Goal: Task Accomplishment & Management: Complete application form

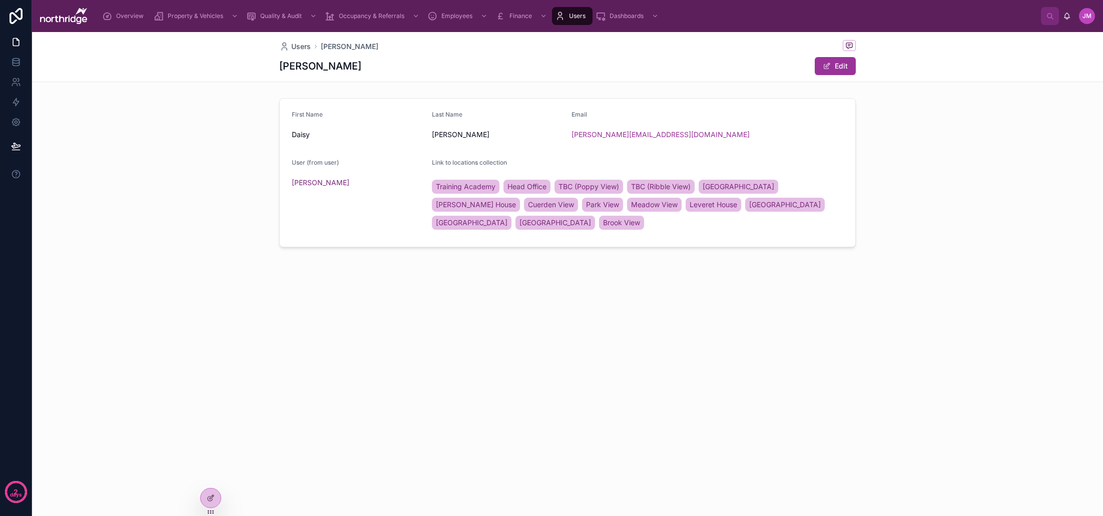
click at [0, 0] on icon at bounding box center [0, 0] width 0 height 0
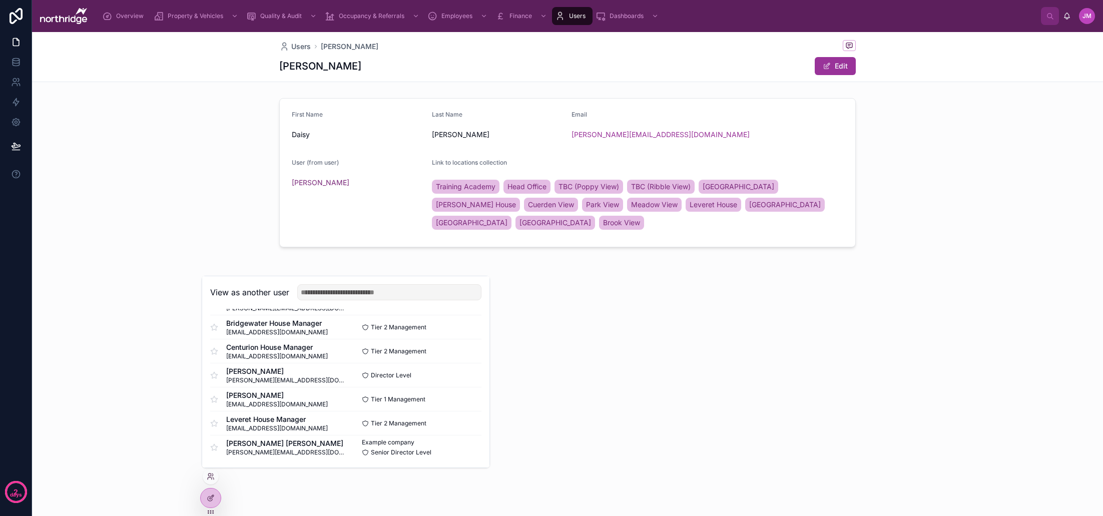
click at [0, 0] on button "Select" at bounding box center [0, 0] width 0 height 0
click at [190, 183] on div "First Name [PERSON_NAME] Last Name [PERSON_NAME] Email [PERSON_NAME][EMAIL_ADDR…" at bounding box center [567, 172] width 1071 height 157
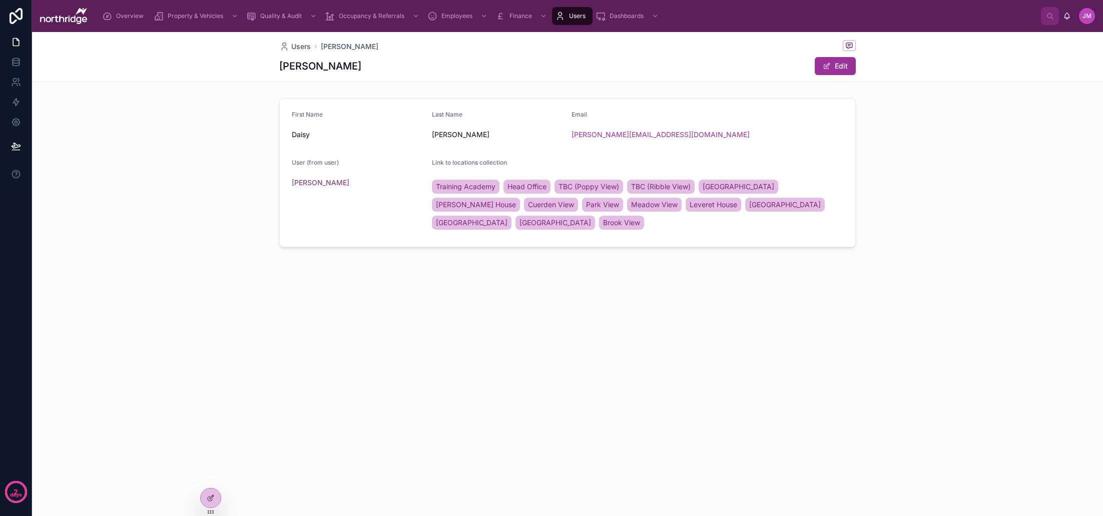
click at [132, 19] on span "Overview" at bounding box center [130, 16] width 28 height 8
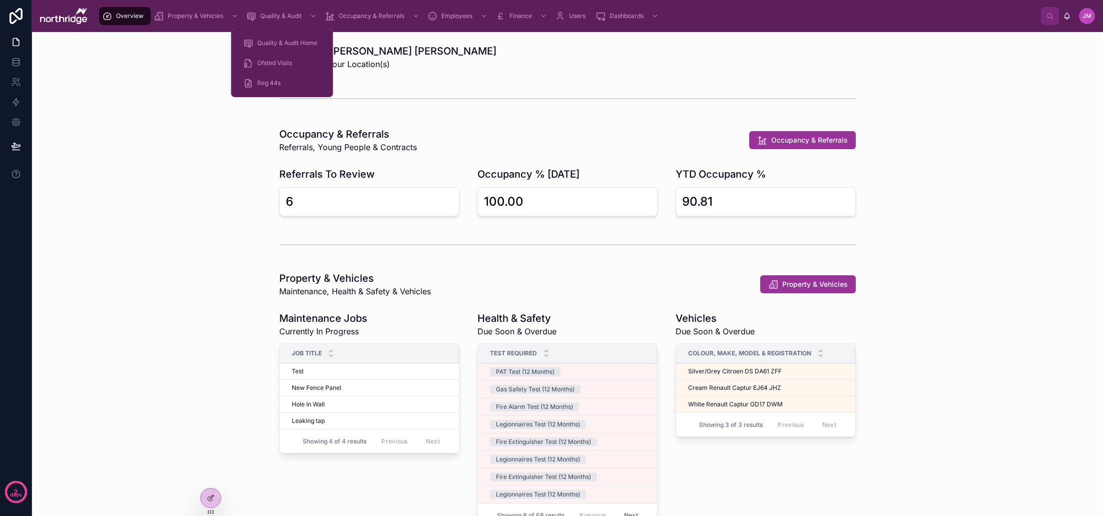
click at [270, 84] on span "Reg 44s" at bounding box center [269, 83] width 24 height 8
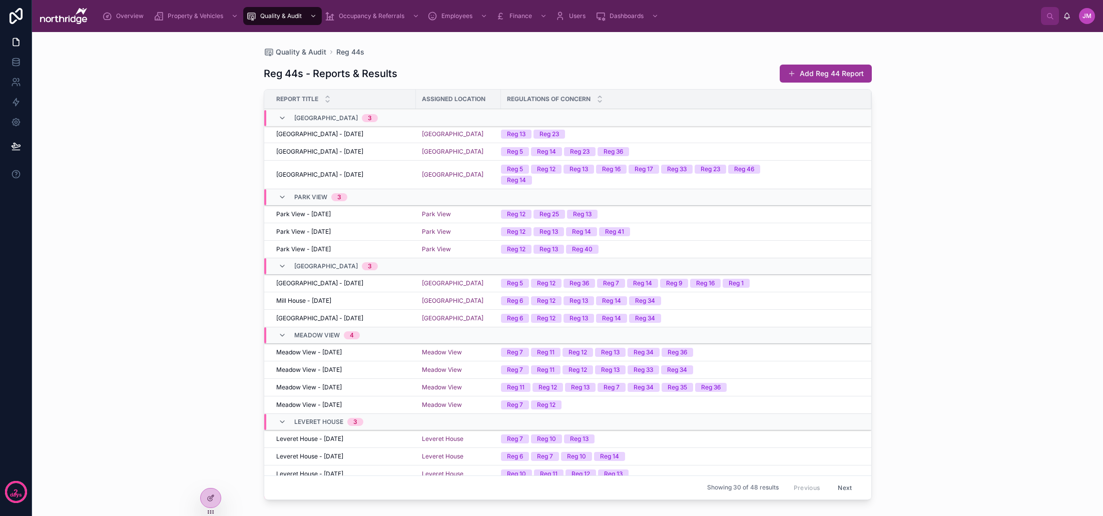
click at [800, 73] on button "Add Reg 44 Report" at bounding box center [826, 74] width 92 height 18
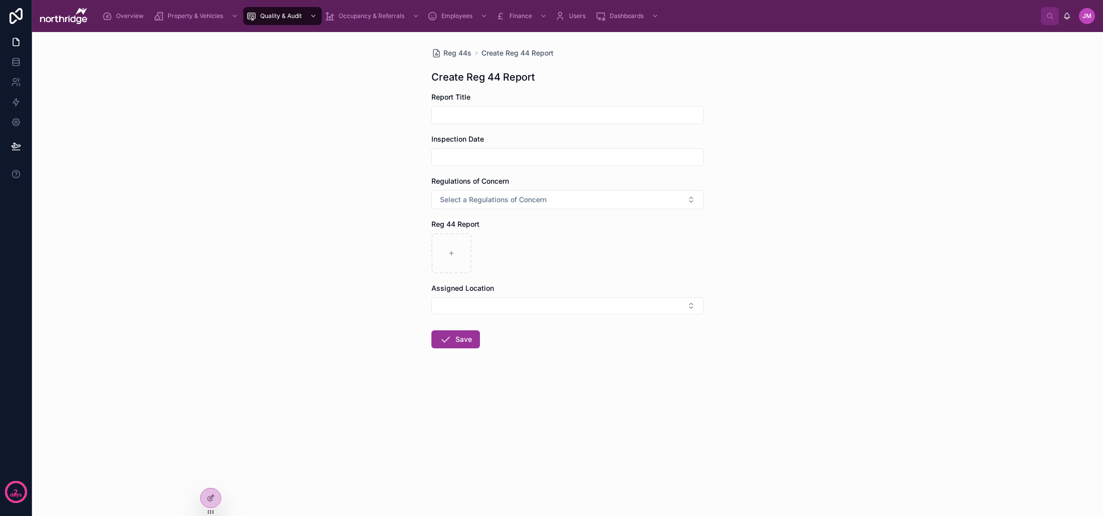
click at [535, 121] on input "text" at bounding box center [567, 115] width 271 height 14
click at [510, 155] on input "text" at bounding box center [567, 157] width 271 height 14
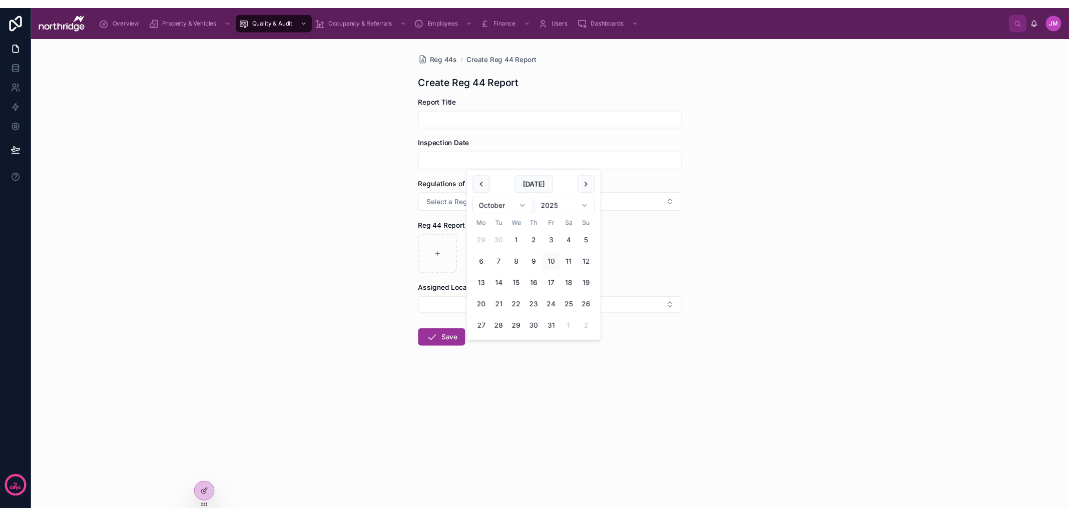
scroll to position [1, 0]
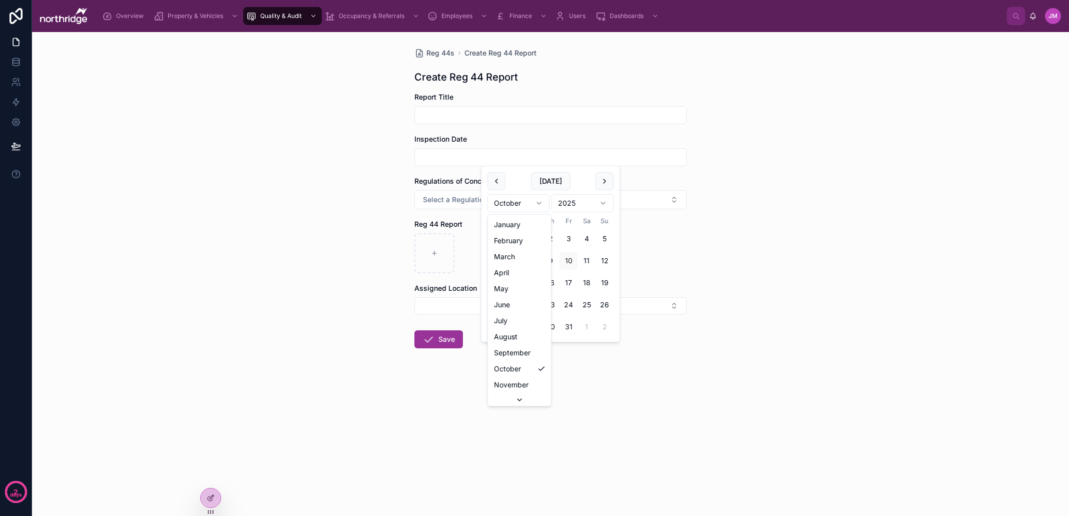
click at [536, 205] on html "2 days Overview Property & Vehicles Quality & Audit Occupancy & Referrals Emplo…" at bounding box center [534, 258] width 1069 height 516
click at [552, 285] on button "18" at bounding box center [550, 283] width 18 height 18
type input "**********"
click at [705, 253] on div "**********" at bounding box center [550, 274] width 1037 height 484
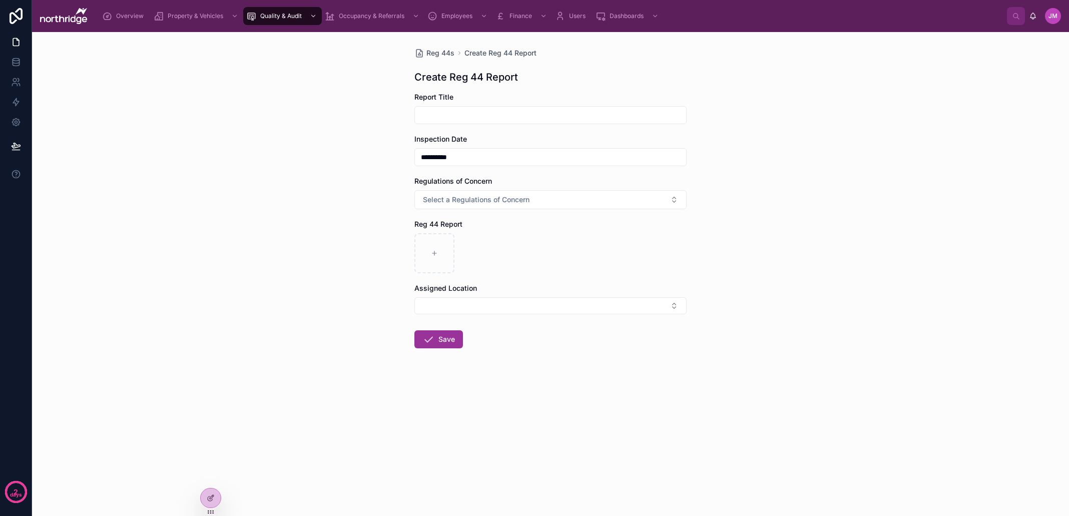
click at [509, 204] on span "Select a Regulations of Concern" at bounding box center [476, 200] width 107 height 10
click at [765, 220] on div "**********" at bounding box center [550, 274] width 1037 height 484
click at [501, 308] on button "Select Button" at bounding box center [550, 305] width 272 height 17
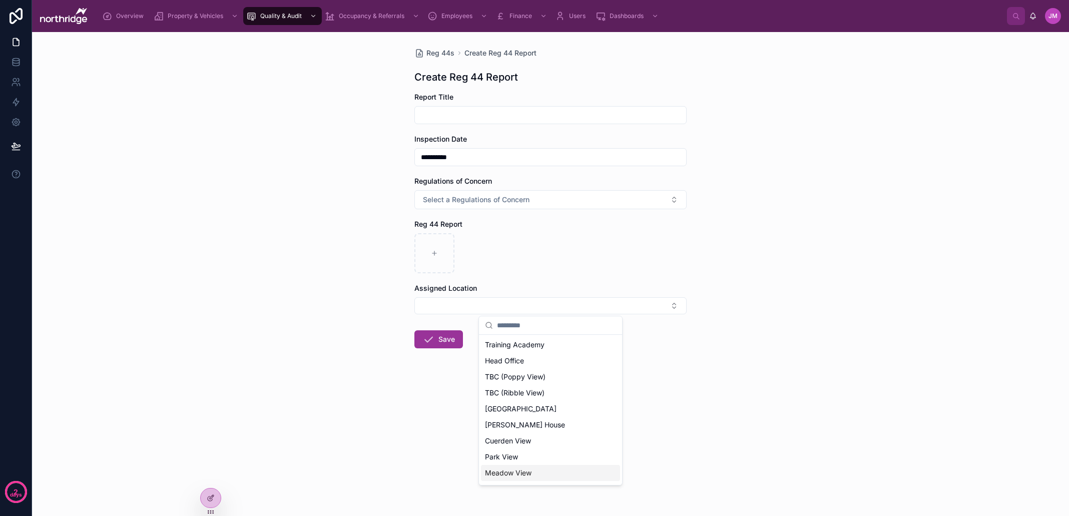
click at [529, 475] on span "Meadow View" at bounding box center [508, 473] width 47 height 10
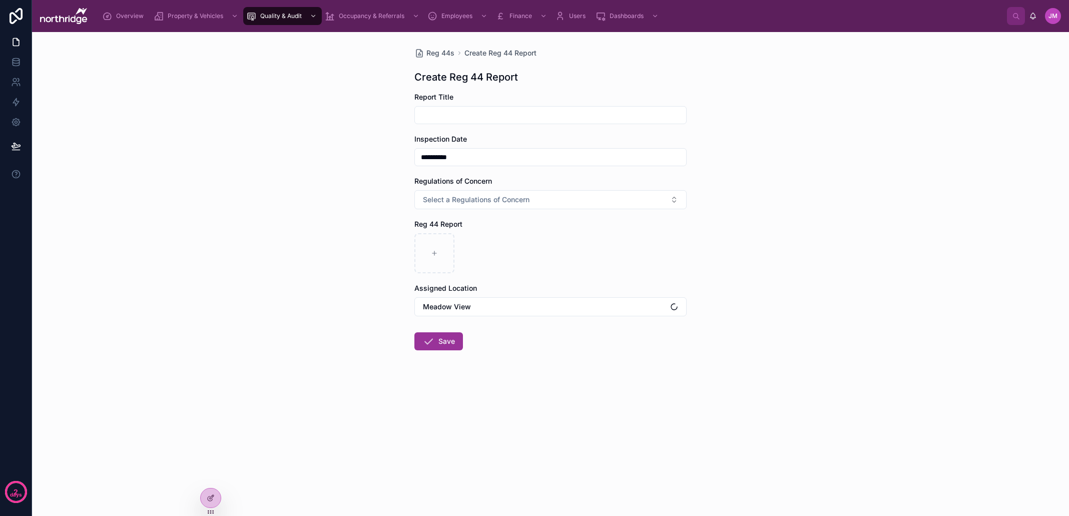
click at [699, 393] on div "**********" at bounding box center [550, 274] width 1037 height 484
click at [513, 201] on span "Select a Regulations of Concern" at bounding box center [476, 200] width 107 height 10
click at [525, 313] on div "Reg 6" at bounding box center [550, 314] width 139 height 15
click at [535, 323] on div "Reg 12" at bounding box center [550, 323] width 139 height 15
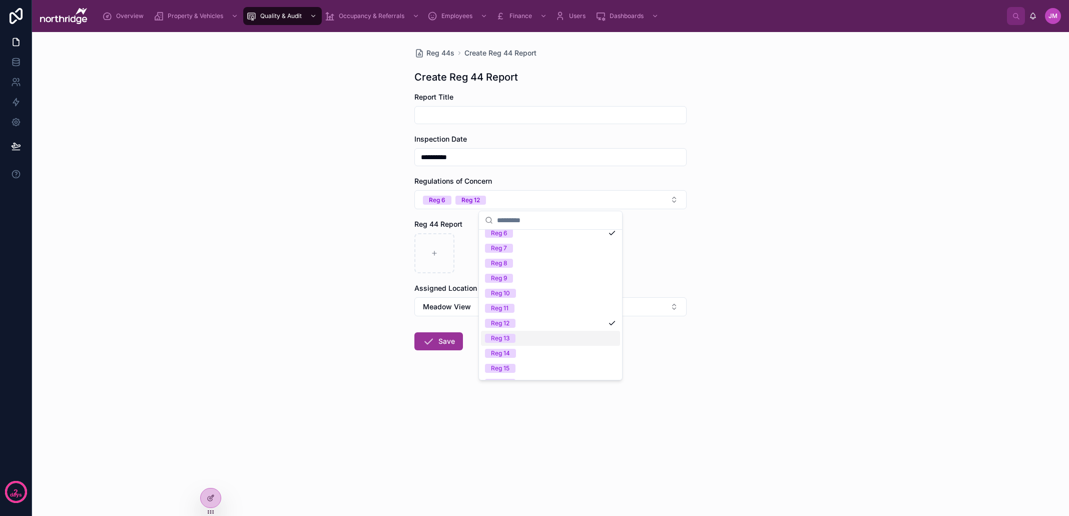
click at [533, 334] on div "Reg 13" at bounding box center [550, 338] width 139 height 15
click at [539, 349] on div "Reg 14" at bounding box center [550, 353] width 139 height 15
drag, startPoint x: 740, startPoint y: 263, endPoint x: 677, endPoint y: 272, distance: 63.2
click at [740, 263] on div "**********" at bounding box center [550, 274] width 1037 height 484
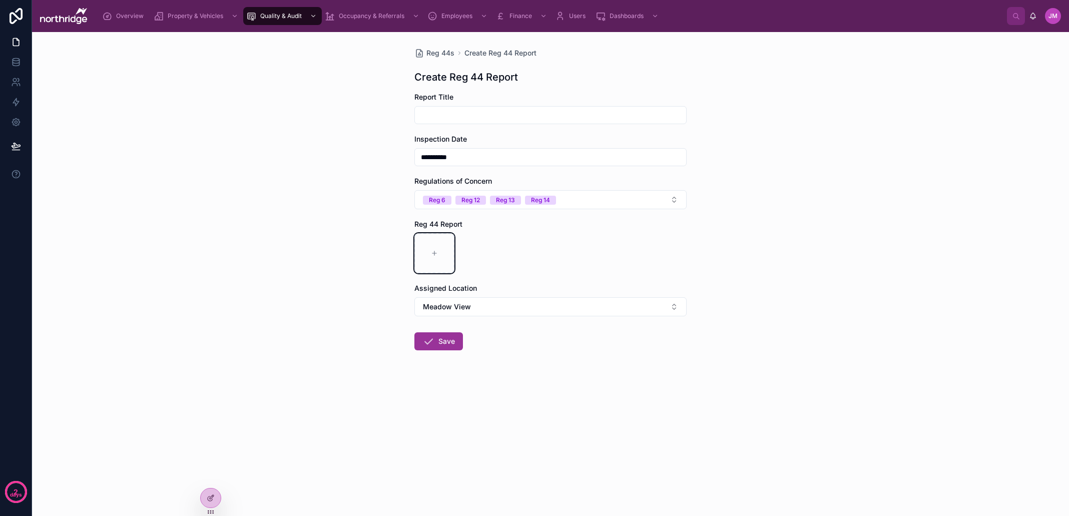
click at [437, 258] on div at bounding box center [434, 253] width 40 height 40
drag, startPoint x: 570, startPoint y: 348, endPoint x: 514, endPoint y: 351, distance: 56.2
click at [569, 348] on form "**********" at bounding box center [550, 253] width 272 height 322
click at [434, 342] on icon at bounding box center [428, 341] width 12 height 12
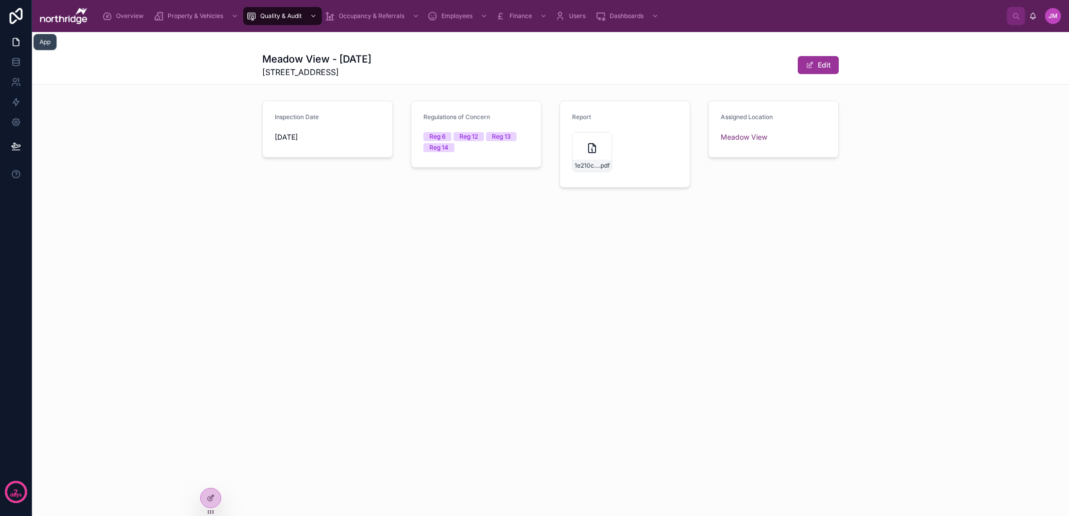
click at [15, 39] on icon at bounding box center [16, 42] width 10 height 10
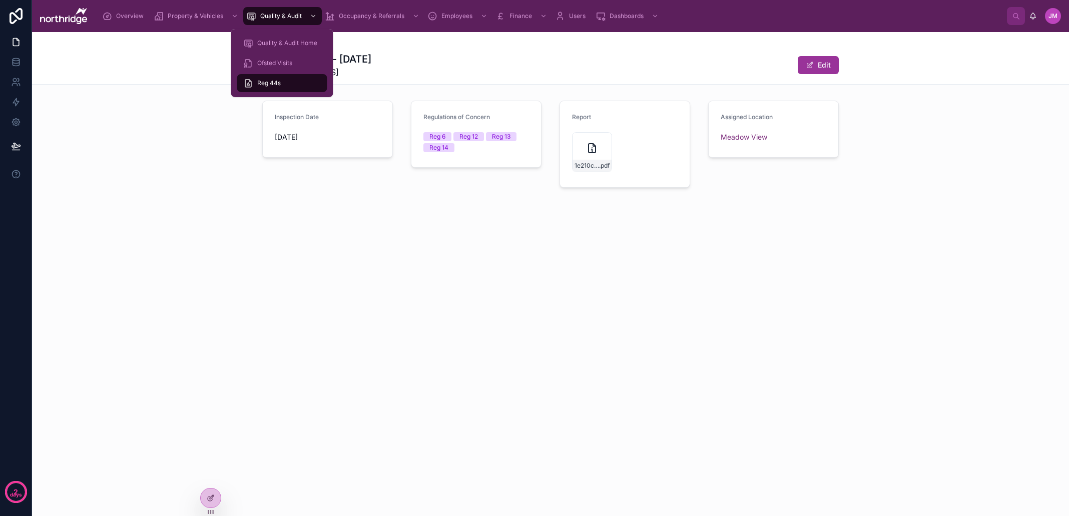
click at [285, 60] on span "Ofsted Visits" at bounding box center [274, 63] width 35 height 8
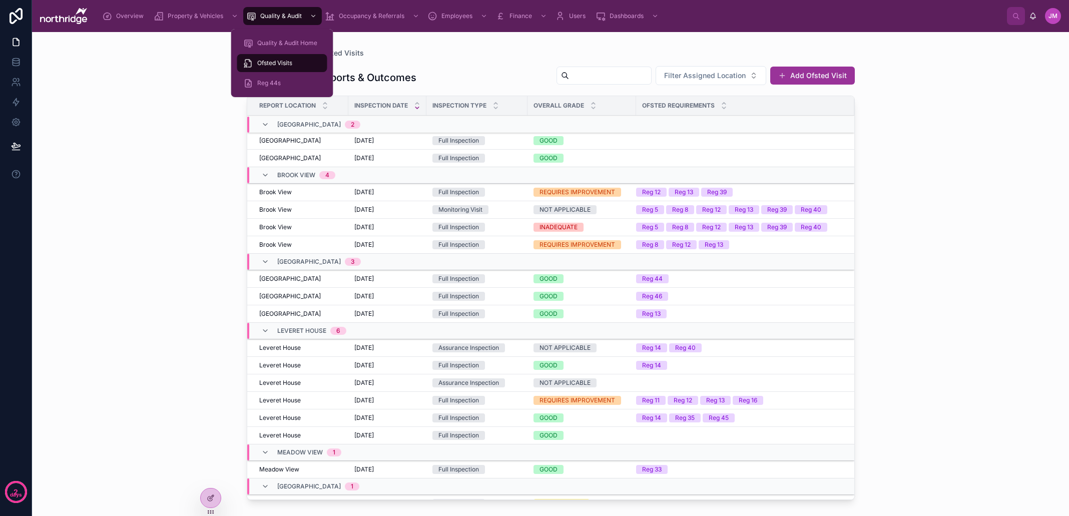
click at [276, 82] on span "Reg 44s" at bounding box center [269, 83] width 24 height 8
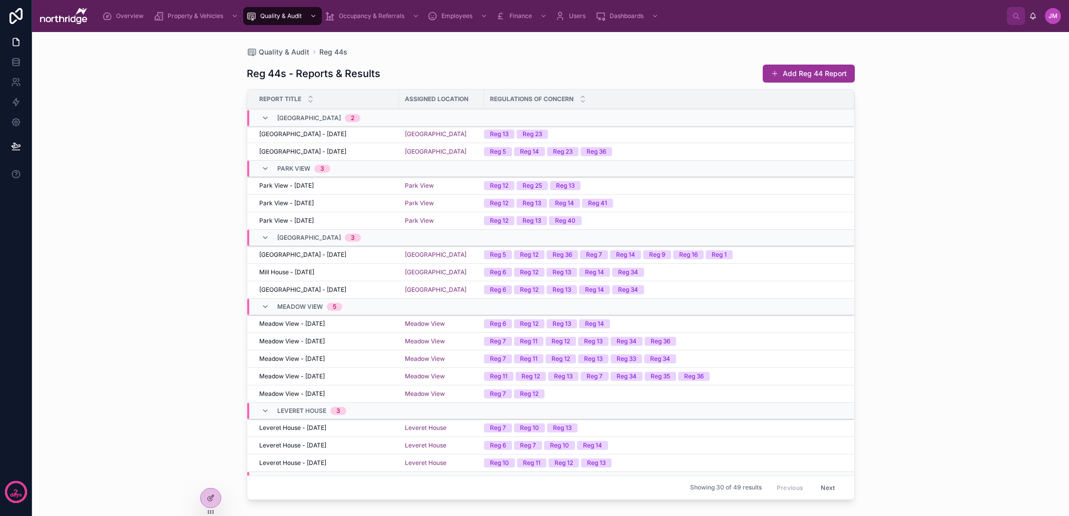
click at [797, 75] on button "Add Reg 44 Report" at bounding box center [809, 74] width 92 height 18
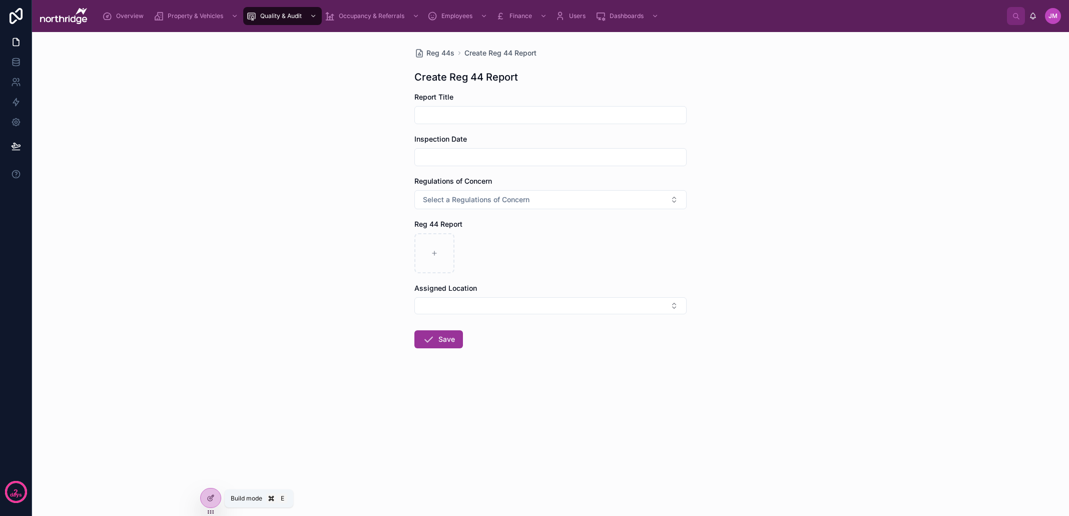
click at [213, 501] on icon at bounding box center [211, 498] width 8 height 8
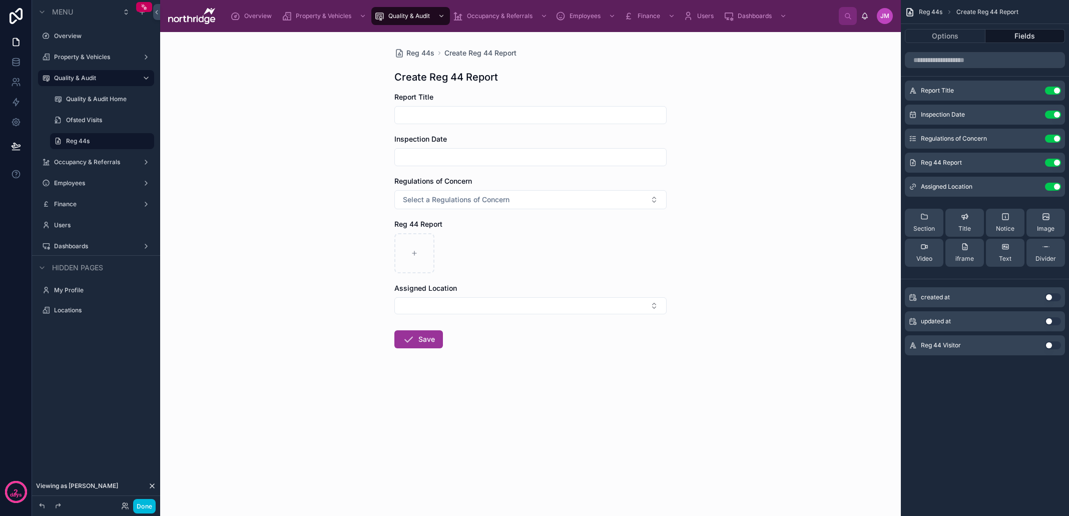
drag, startPoint x: 1053, startPoint y: 90, endPoint x: 1042, endPoint y: 94, distance: 11.6
click at [1053, 90] on button "Use setting" at bounding box center [1053, 91] width 16 height 8
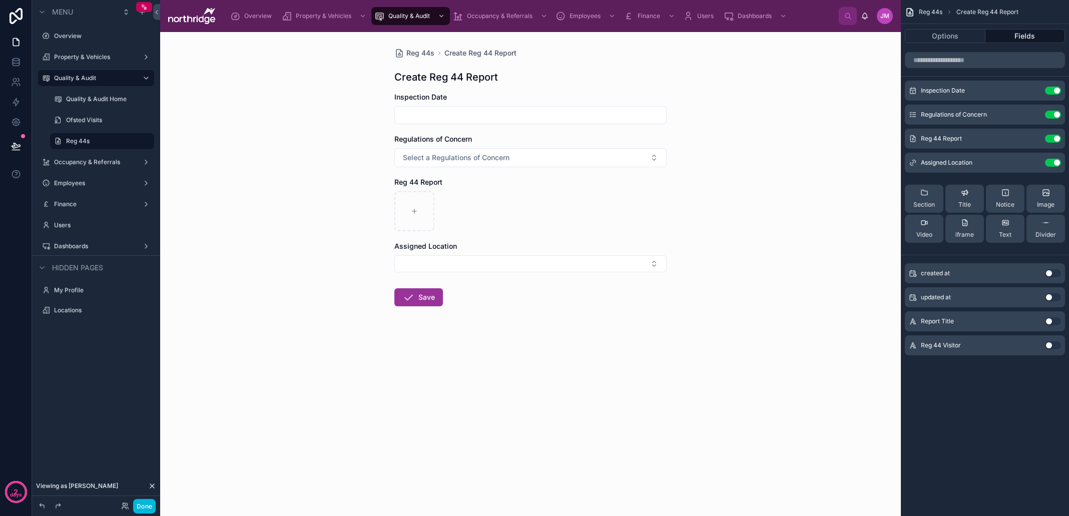
click at [141, 507] on button "Done" at bounding box center [144, 506] width 23 height 15
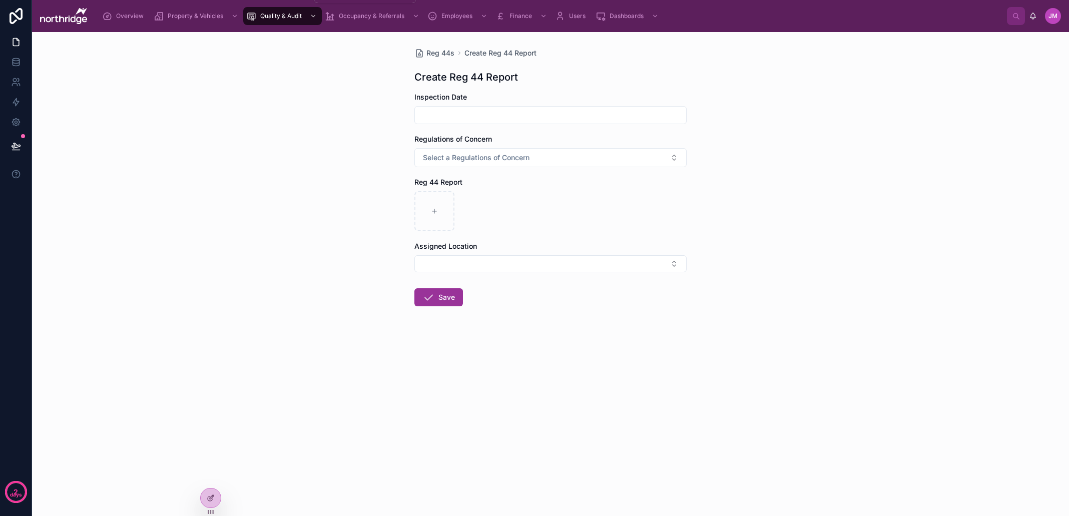
click at [303, 21] on div "Quality & Audit" at bounding box center [282, 16] width 73 height 16
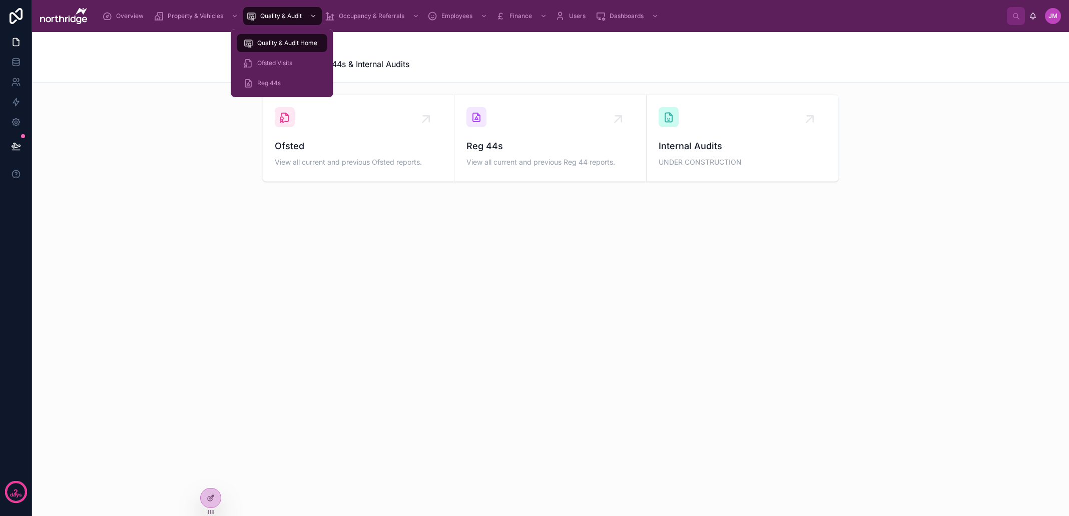
click at [289, 83] on div "Reg 44s" at bounding box center [282, 83] width 78 height 16
